Goal: Information Seeking & Learning: Check status

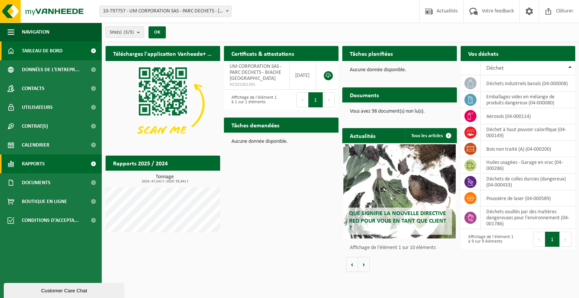
click at [44, 167] on span "Rapports" at bounding box center [33, 164] width 23 height 19
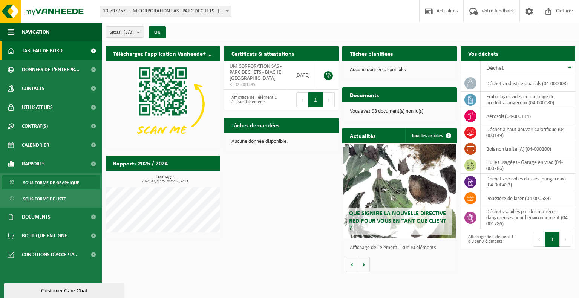
click at [46, 180] on span "Sous forme de graphique" at bounding box center [51, 183] width 56 height 14
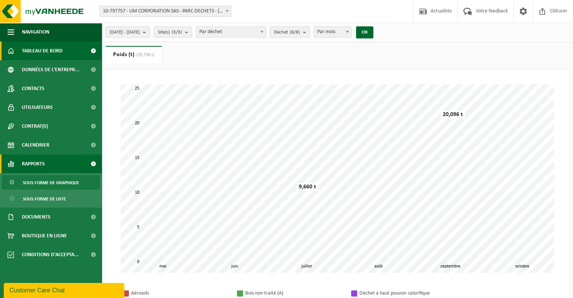
click at [27, 49] on span "Tableau de bord" at bounding box center [42, 50] width 41 height 19
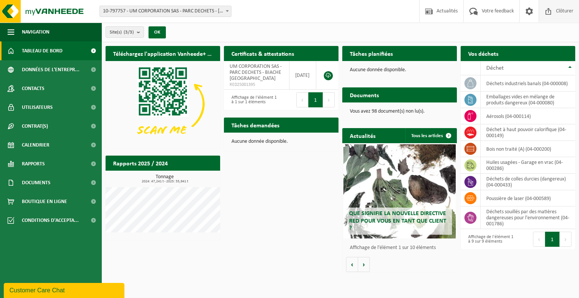
click at [559, 11] on span "Clôturer" at bounding box center [564, 11] width 21 height 22
